Goal: Navigation & Orientation: Find specific page/section

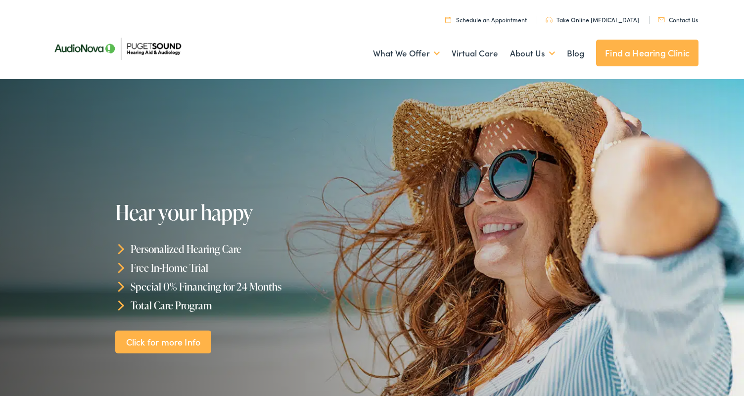
click at [638, 50] on link "Find a Hearing Clinic" at bounding box center [647, 53] width 102 height 27
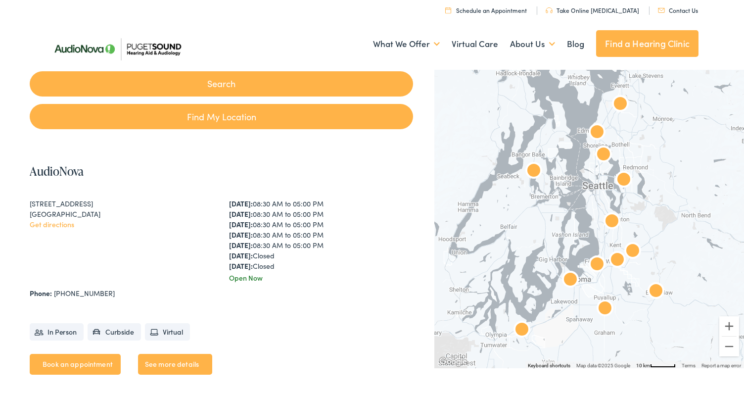
scroll to position [190, 0]
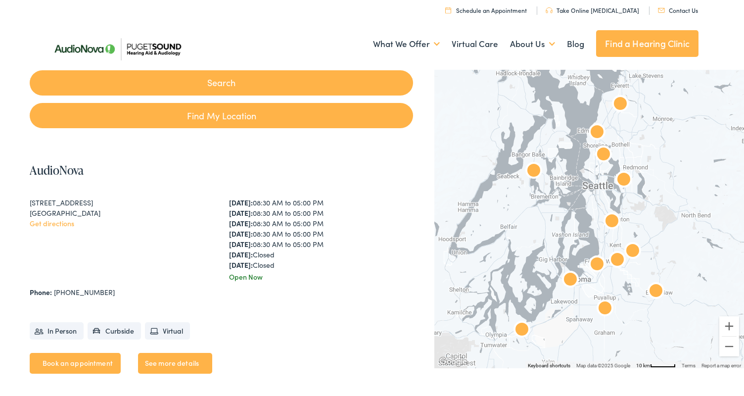
click at [537, 170] on img "AudioNova" at bounding box center [534, 172] width 24 height 24
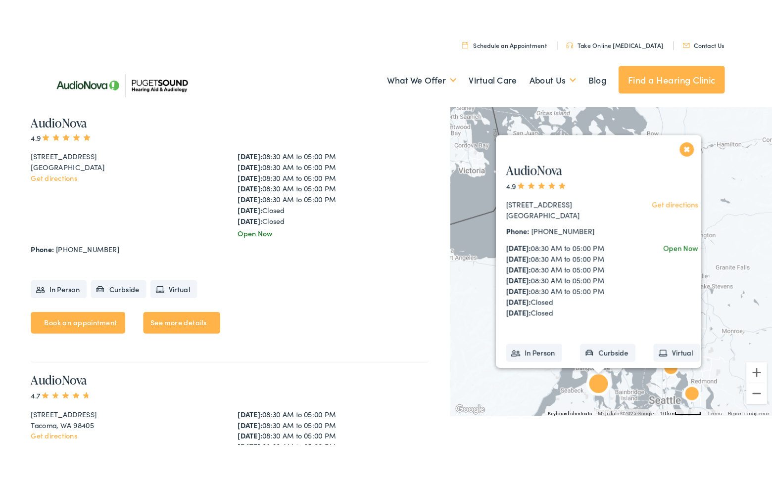
scroll to position [2773, 0]
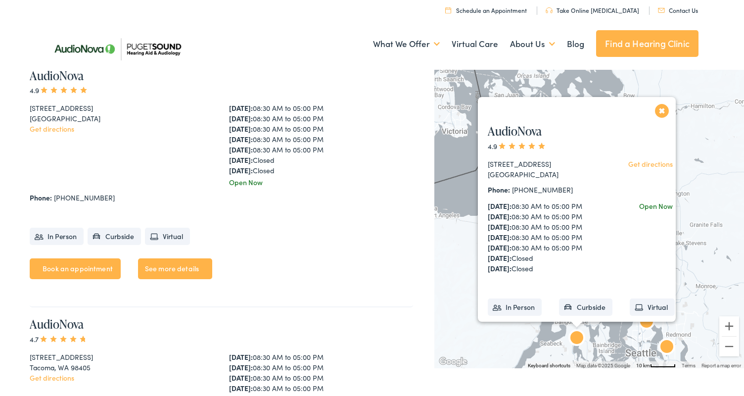
drag, startPoint x: 488, startPoint y: 162, endPoint x: 555, endPoint y: 174, distance: 68.2
click at [555, 174] on div "10513 Silverdale Way NW #109 Silverdale, WA 98383 Get directions Phone: 360-692…" at bounding box center [581, 215] width 207 height 115
copy div "10513 Silverdale Way NW #109 Silverdale, WA 98383"
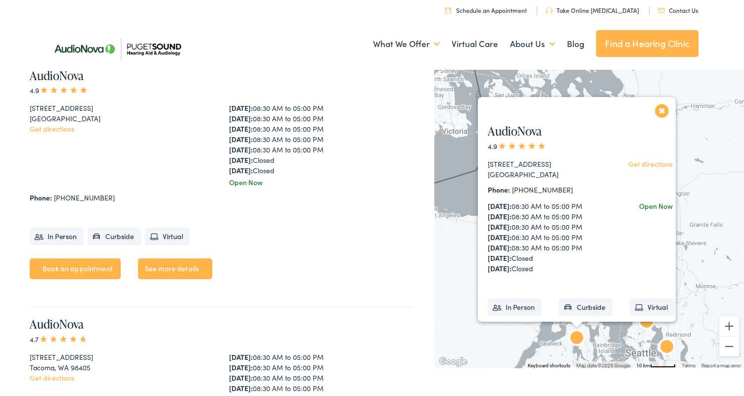
click at [663, 110] on button "Close" at bounding box center [662, 110] width 17 height 17
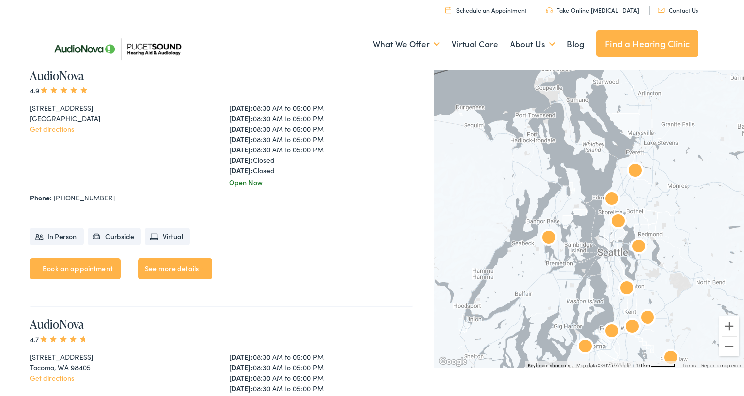
drag, startPoint x: 528, startPoint y: 273, endPoint x: 498, endPoint y: 170, distance: 107.1
click at [498, 170] on div at bounding box center [589, 217] width 310 height 301
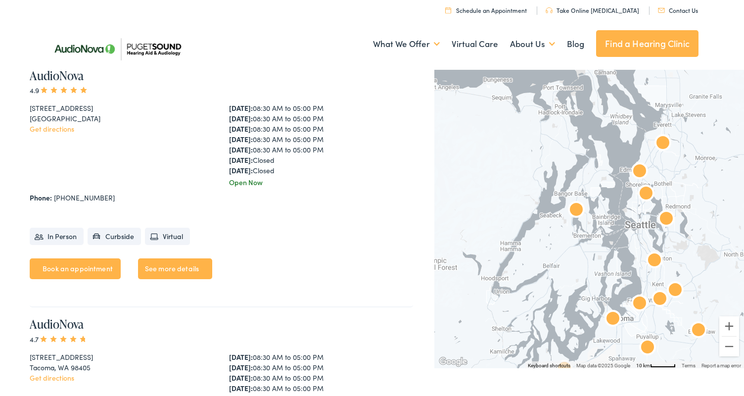
drag, startPoint x: 571, startPoint y: 272, endPoint x: 601, endPoint y: 243, distance: 41.6
click at [601, 243] on div at bounding box center [589, 217] width 310 height 301
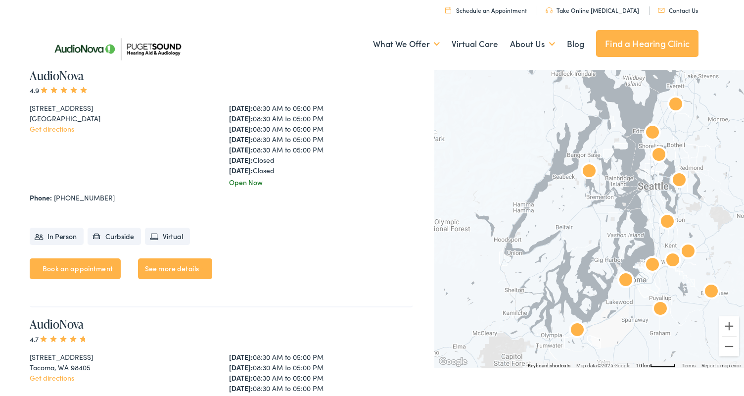
drag, startPoint x: 588, startPoint y: 259, endPoint x: 595, endPoint y: 236, distance: 24.3
click at [595, 236] on div at bounding box center [589, 217] width 310 height 301
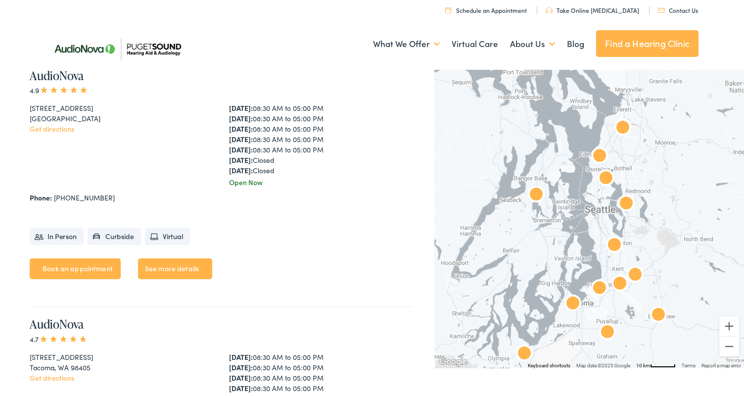
drag, startPoint x: 594, startPoint y: 232, endPoint x: 539, endPoint y: 256, distance: 59.6
click at [539, 256] on div at bounding box center [589, 217] width 310 height 301
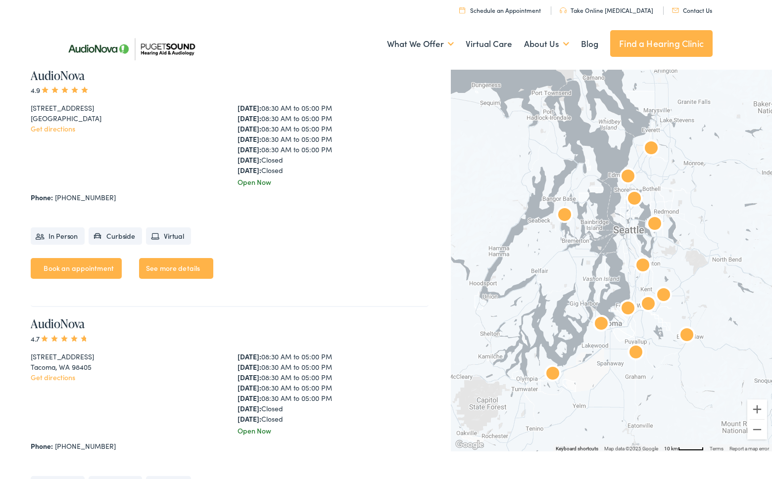
drag, startPoint x: 690, startPoint y: 320, endPoint x: 696, endPoint y: 299, distance: 21.6
click at [696, 299] on div at bounding box center [611, 259] width 321 height 385
click at [744, 395] on button "Zoom in" at bounding box center [757, 410] width 20 height 20
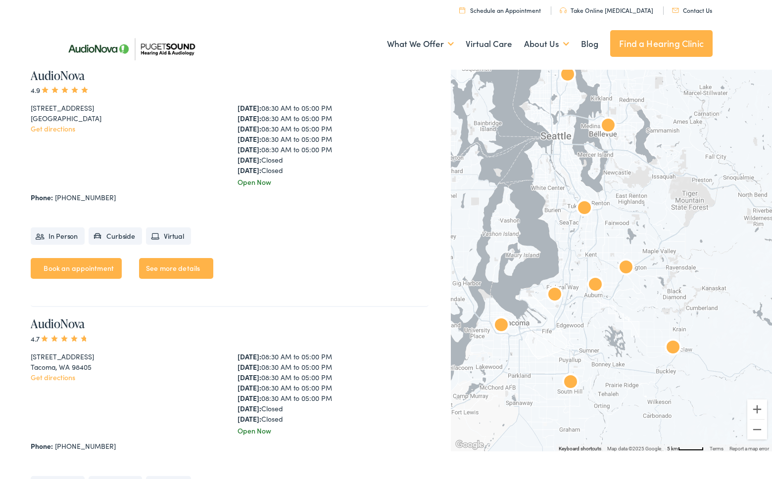
drag, startPoint x: 724, startPoint y: 382, endPoint x: 634, endPoint y: 316, distance: 111.5
click at [634, 316] on div at bounding box center [611, 259] width 321 height 385
click at [744, 395] on button "Zoom in" at bounding box center [757, 410] width 20 height 20
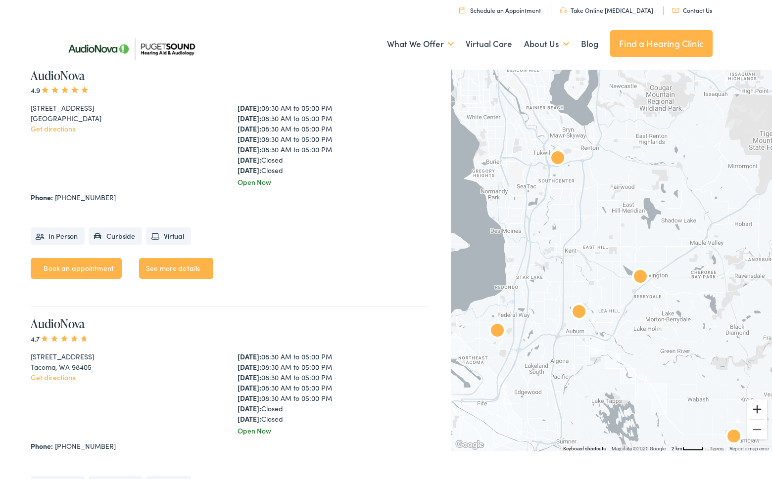
click at [744, 395] on button "Zoom in" at bounding box center [757, 410] width 20 height 20
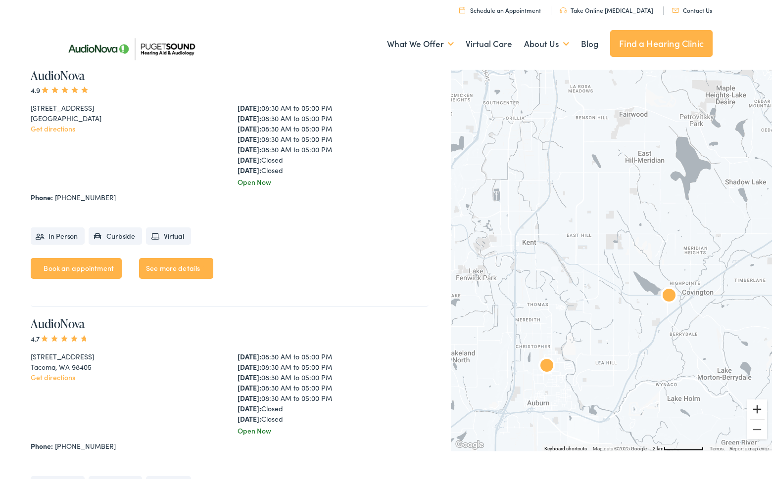
click at [744, 395] on button "Zoom in" at bounding box center [757, 410] width 20 height 20
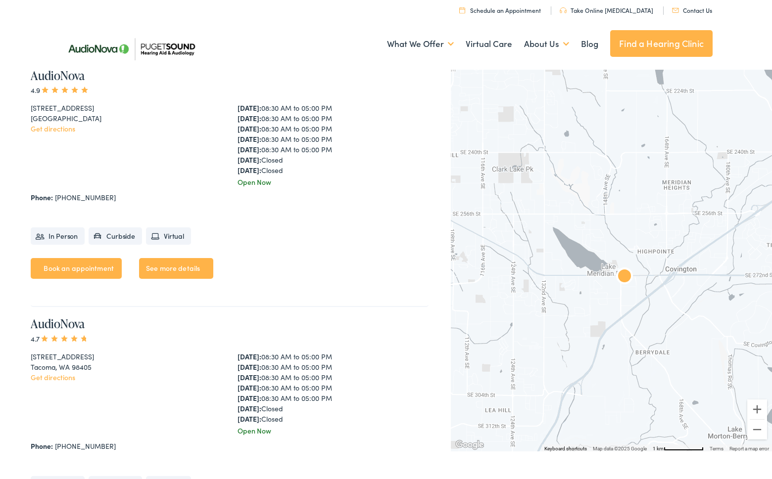
drag, startPoint x: 709, startPoint y: 386, endPoint x: 606, endPoint y: 330, distance: 116.9
click at [606, 330] on div at bounding box center [611, 259] width 321 height 385
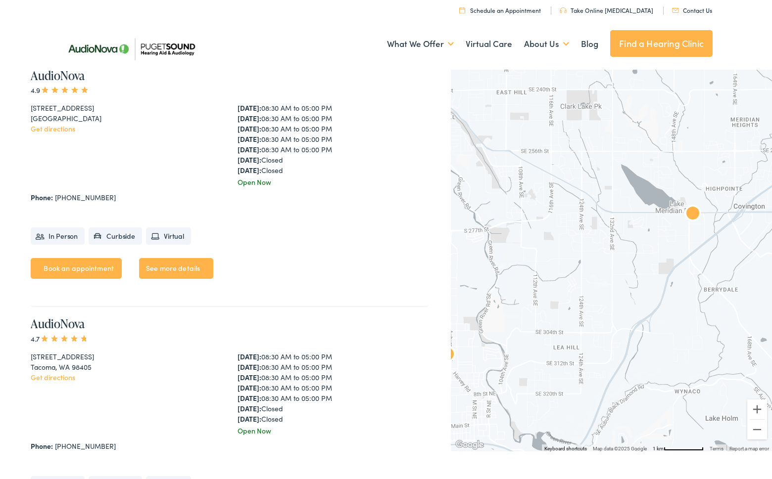
drag, startPoint x: 587, startPoint y: 339, endPoint x: 688, endPoint y: 367, distance: 105.3
click at [653, 278] on div at bounding box center [611, 259] width 321 height 385
click at [744, 395] on button "Zoom out" at bounding box center [757, 430] width 20 height 20
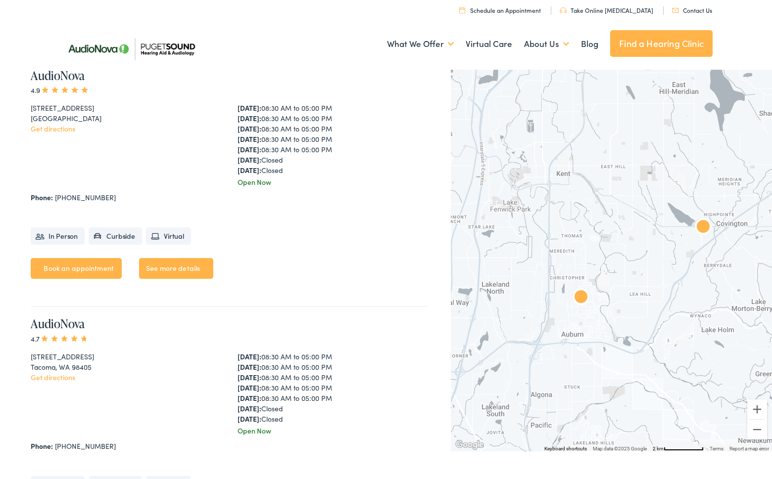
drag, startPoint x: 626, startPoint y: 386, endPoint x: 667, endPoint y: 378, distance: 42.3
click at [667, 378] on div at bounding box center [611, 259] width 321 height 385
click at [744, 395] on button "Zoom out" at bounding box center [757, 430] width 20 height 20
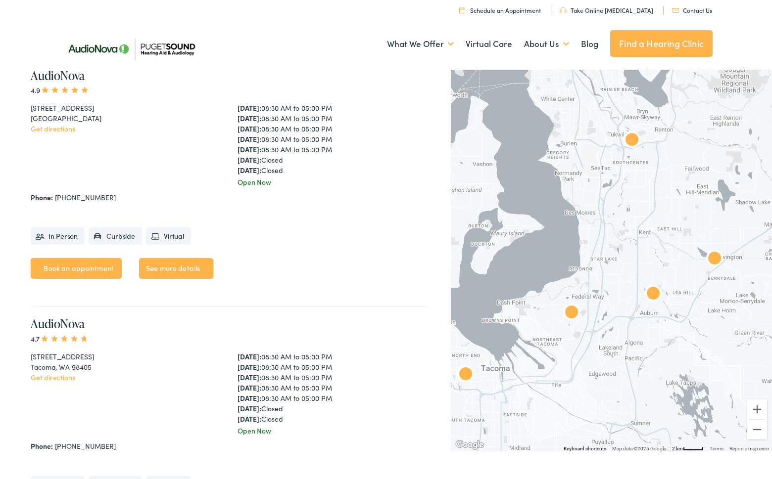
drag, startPoint x: 593, startPoint y: 361, endPoint x: 651, endPoint y: 378, distance: 60.3
click at [651, 378] on div at bounding box center [611, 259] width 321 height 385
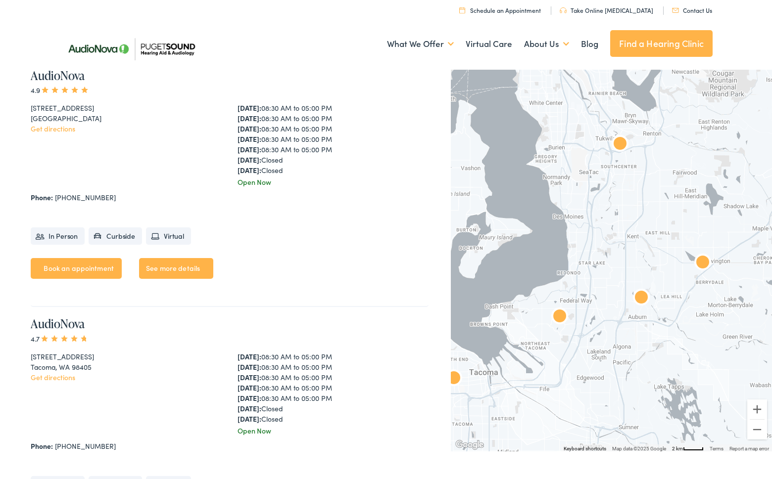
drag, startPoint x: 647, startPoint y: 368, endPoint x: 634, endPoint y: 373, distance: 14.1
click at [634, 373] on div at bounding box center [611, 259] width 321 height 385
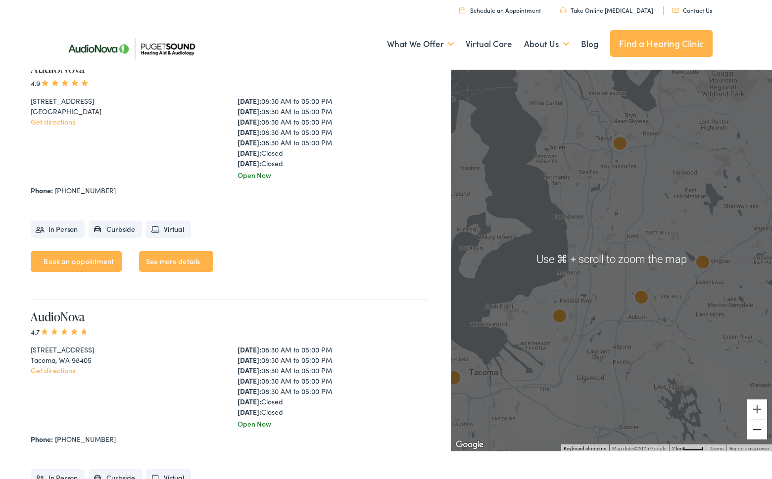
scroll to position [2780, 0]
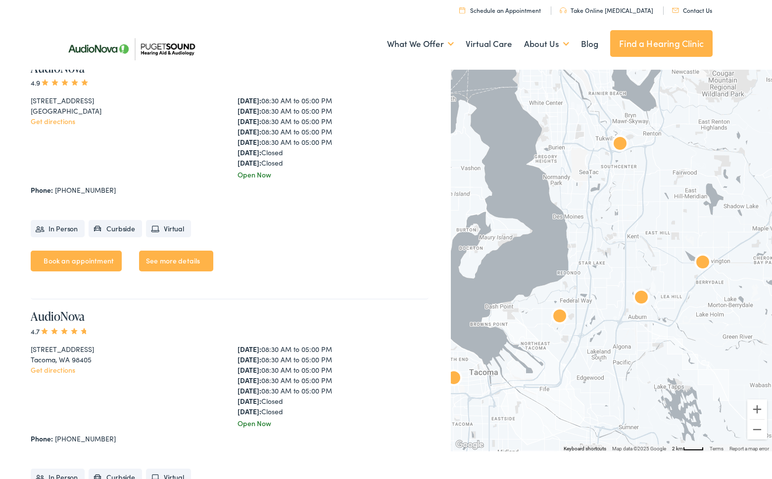
click at [698, 393] on div at bounding box center [611, 259] width 321 height 385
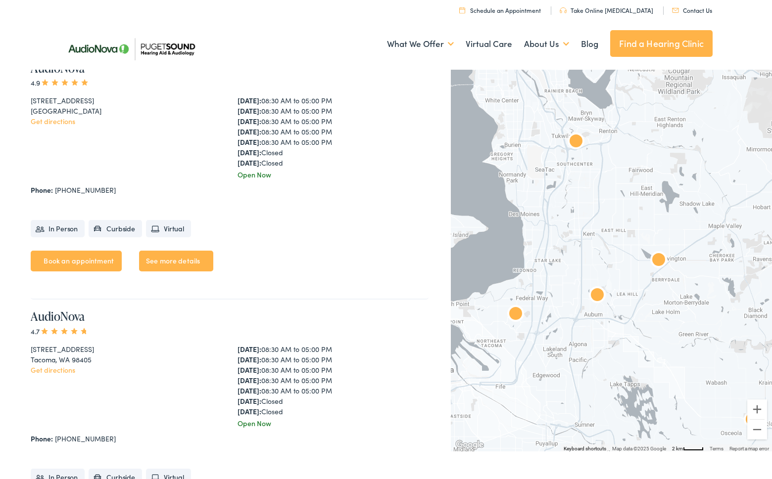
drag, startPoint x: 655, startPoint y: 364, endPoint x: 610, endPoint y: 361, distance: 44.7
click at [610, 361] on div at bounding box center [611, 259] width 321 height 385
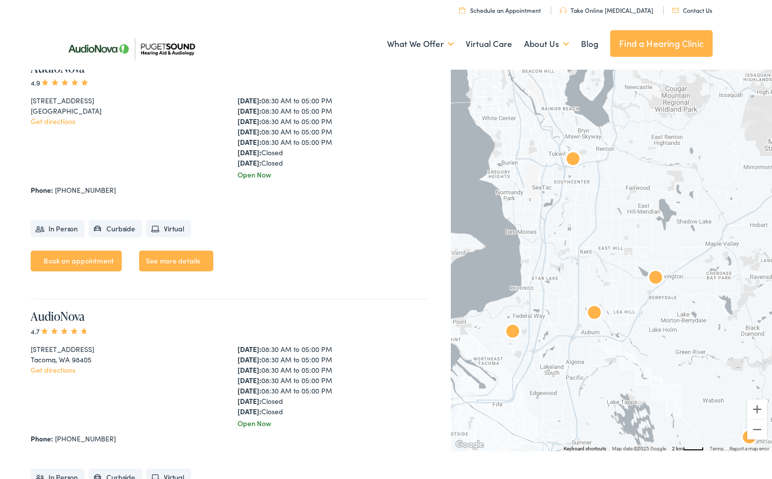
drag, startPoint x: 642, startPoint y: 352, endPoint x: 640, endPoint y: 361, distance: 9.2
click at [640, 361] on div at bounding box center [611, 259] width 321 height 385
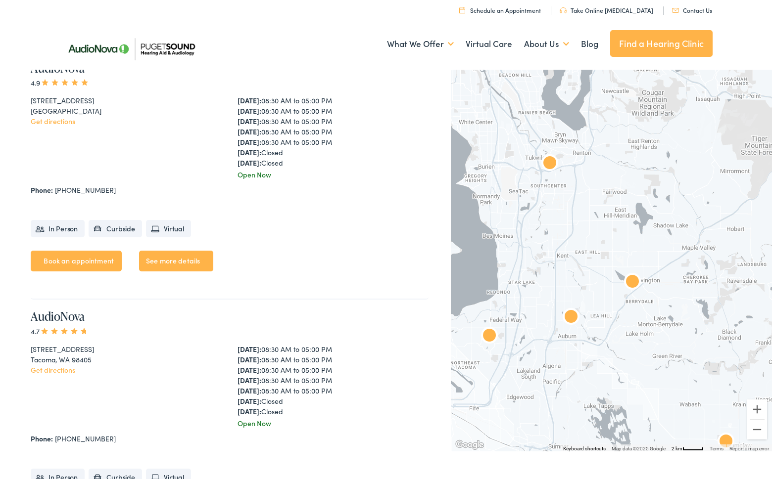
drag, startPoint x: 669, startPoint y: 361, endPoint x: 645, endPoint y: 366, distance: 25.1
click at [645, 366] on div at bounding box center [611, 259] width 321 height 385
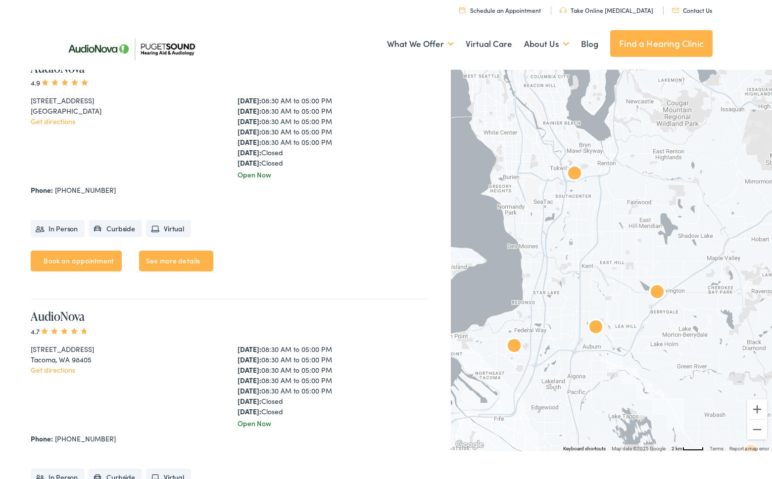
drag, startPoint x: 656, startPoint y: 362, endPoint x: 680, endPoint y: 374, distance: 27.4
click at [680, 374] on div at bounding box center [611, 259] width 321 height 385
